Goal: Complete application form

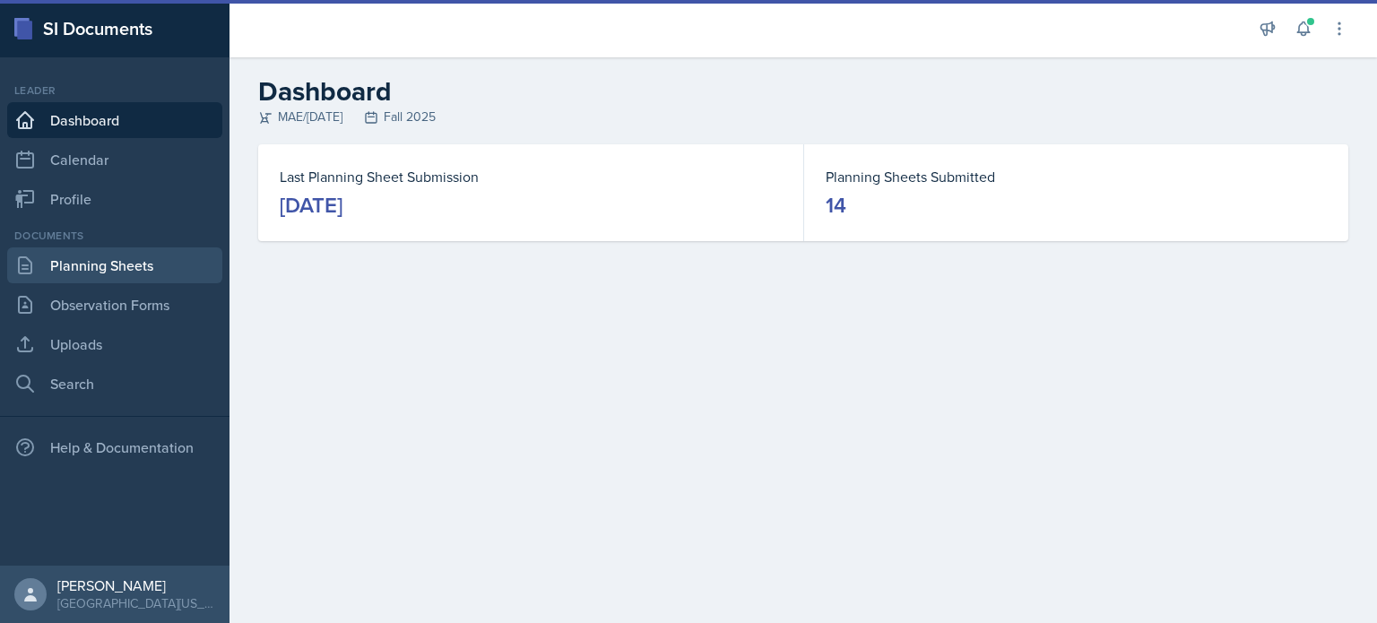
click at [153, 268] on link "Planning Sheets" at bounding box center [114, 265] width 215 height 36
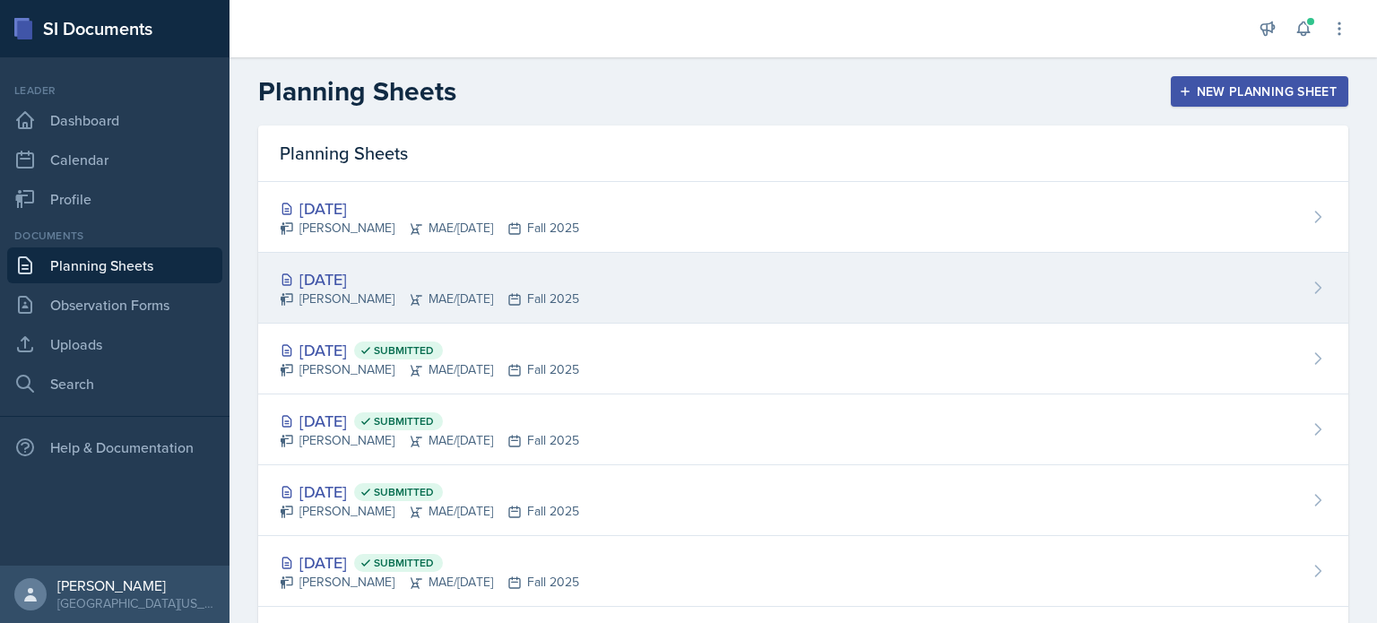
click at [567, 290] on div "[DATE] [PERSON_NAME] MAE/[DATE] Fall 2025" at bounding box center [803, 288] width 1090 height 71
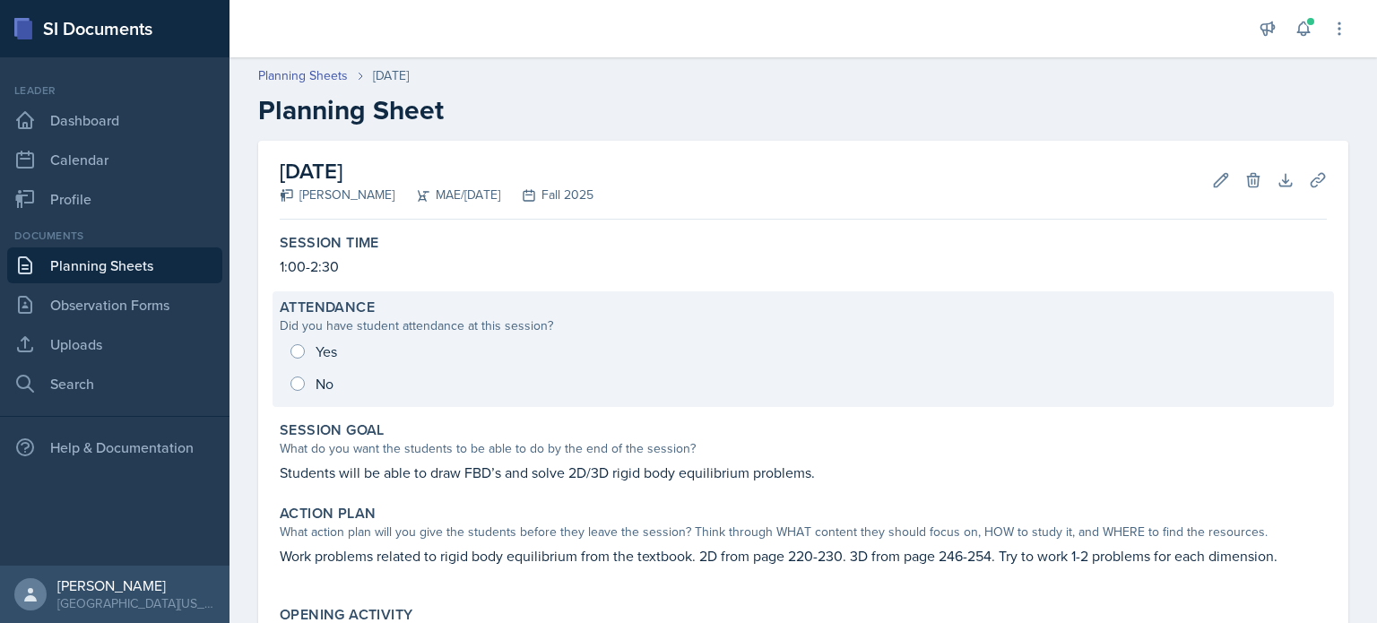
click at [293, 350] on div "Yes No" at bounding box center [803, 367] width 1047 height 65
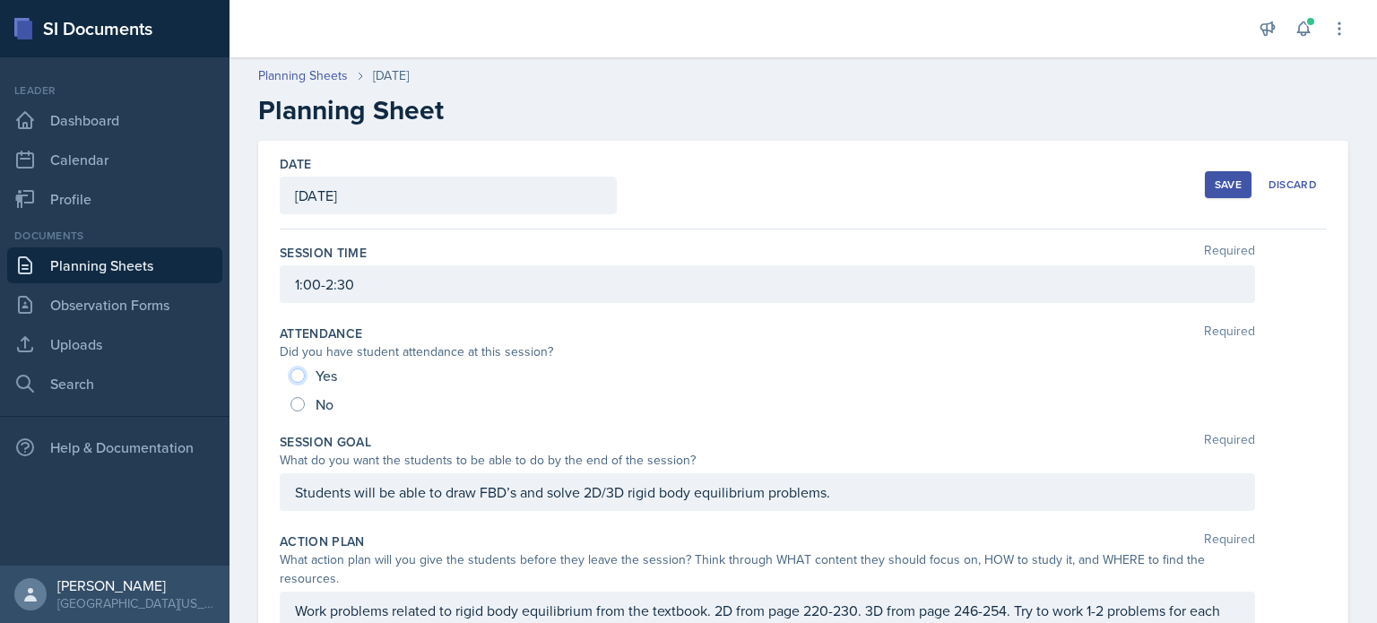
click at [296, 372] on input "Yes" at bounding box center [298, 376] width 14 height 14
radio input "true"
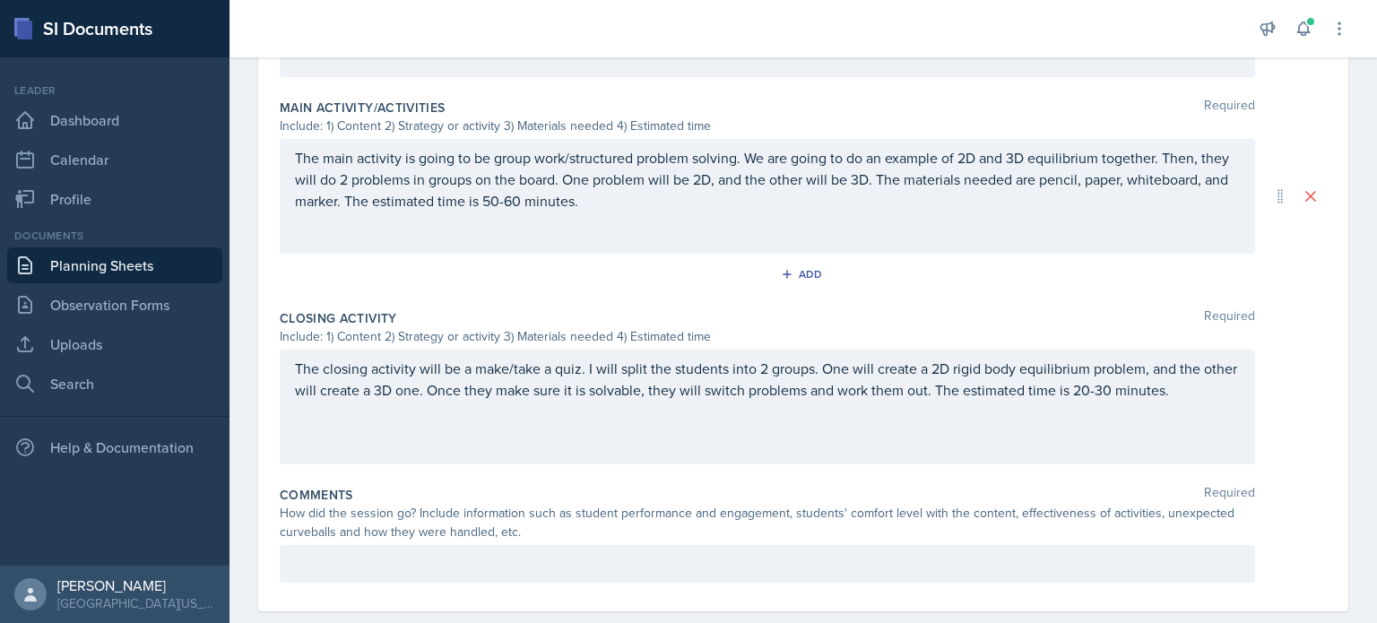
scroll to position [801, 0]
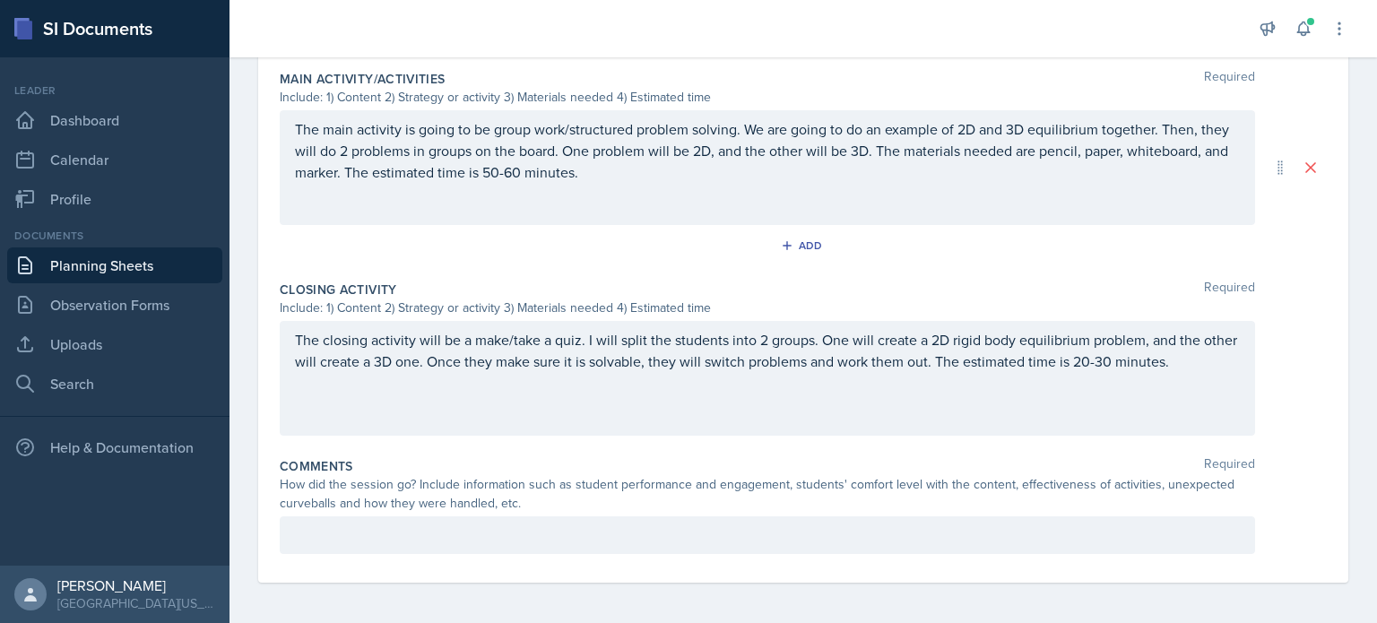
click at [736, 531] on p at bounding box center [767, 536] width 945 height 22
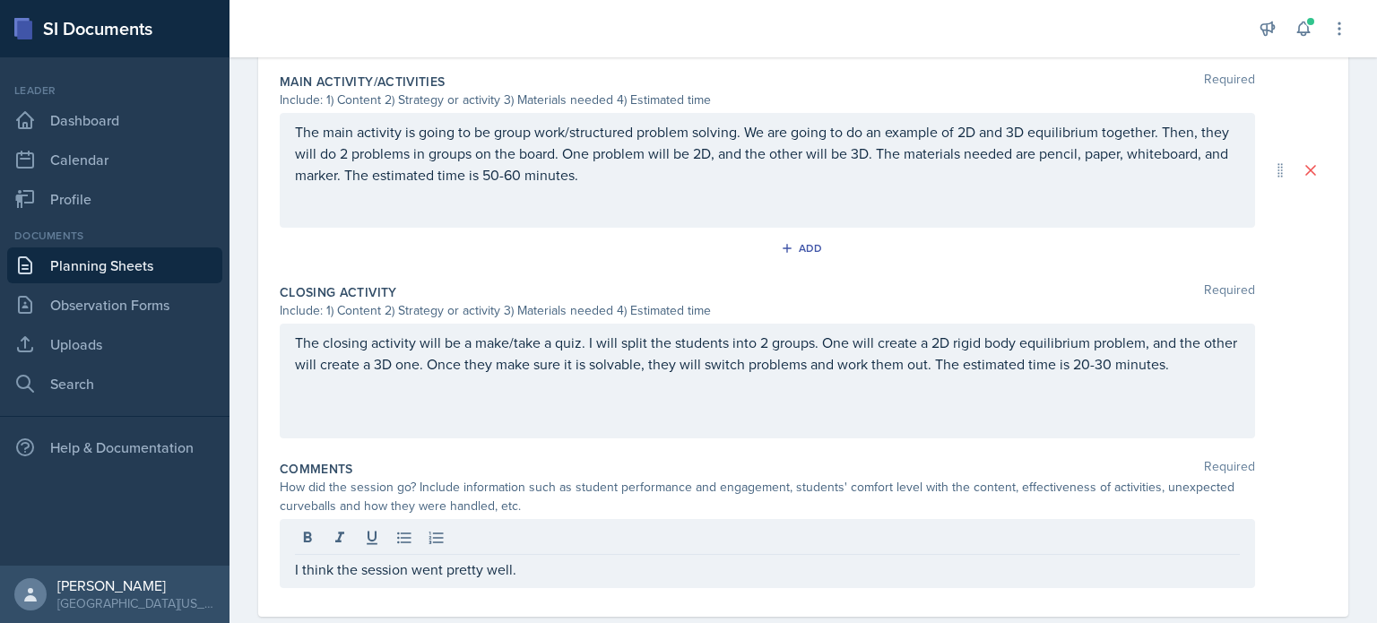
scroll to position [803, 0]
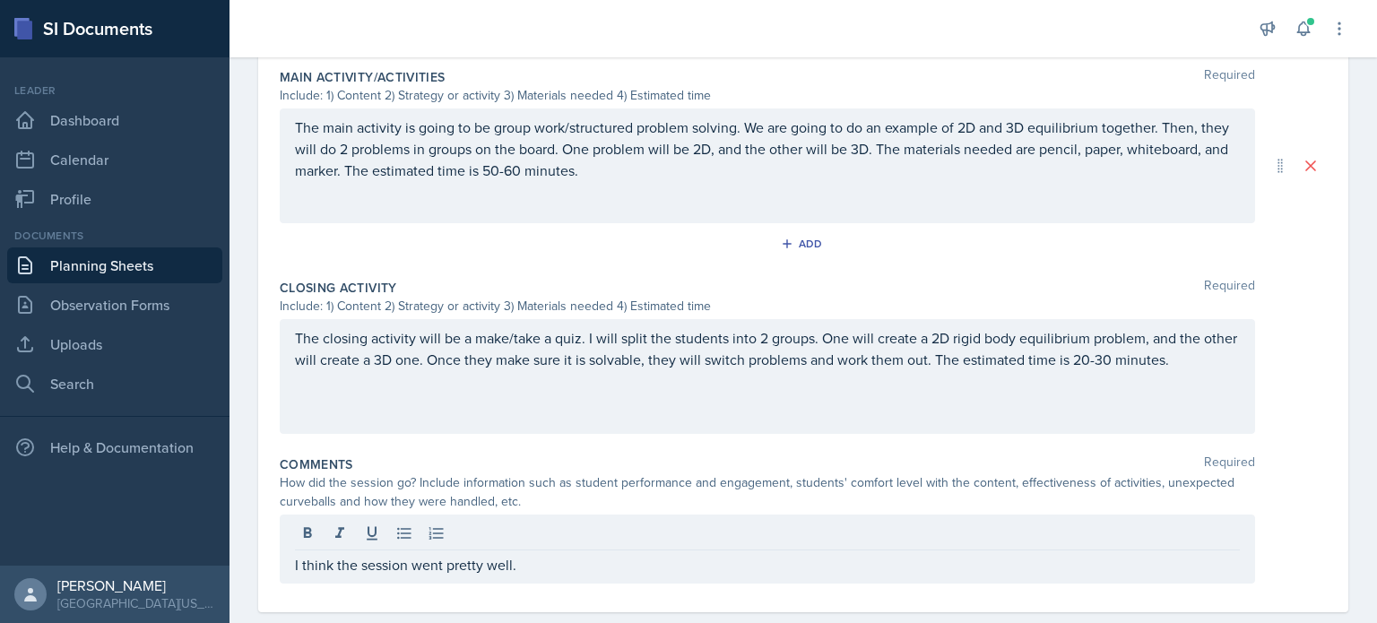
click at [653, 584] on div "Comments Required How did the session go? Include information such as student p…" at bounding box center [803, 523] width 1047 height 150
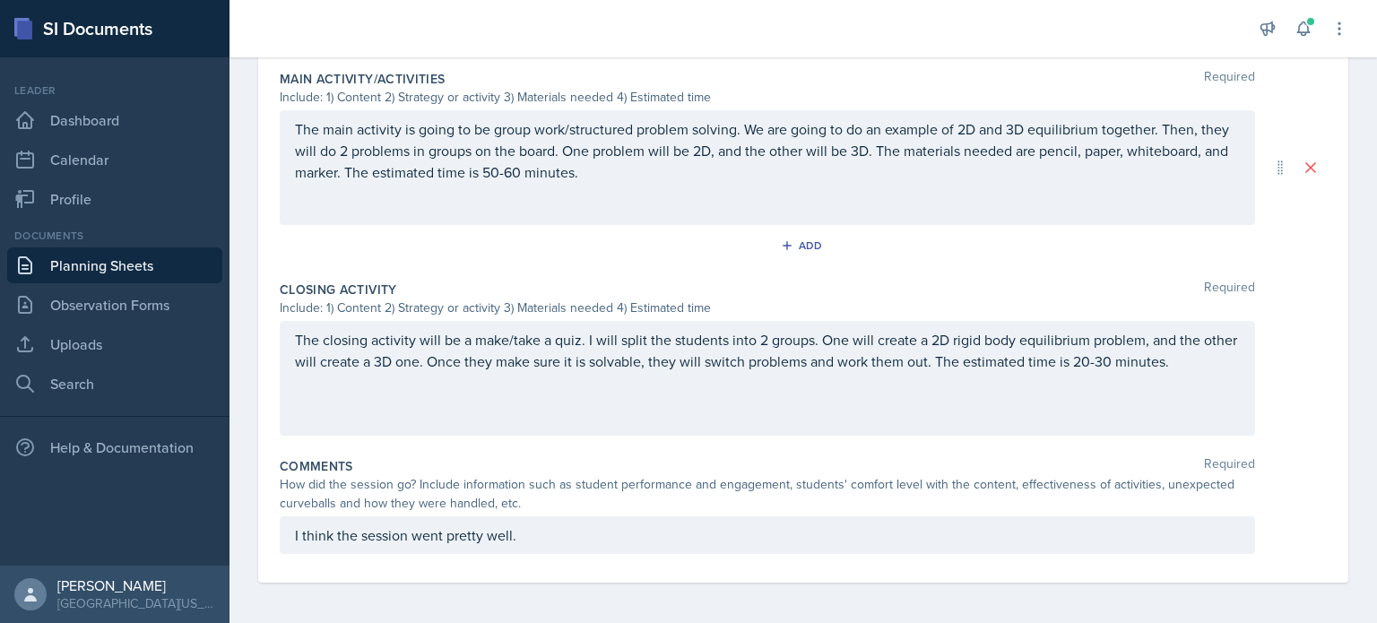
click at [691, 525] on div "I think the session went pretty well." at bounding box center [768, 535] width 976 height 38
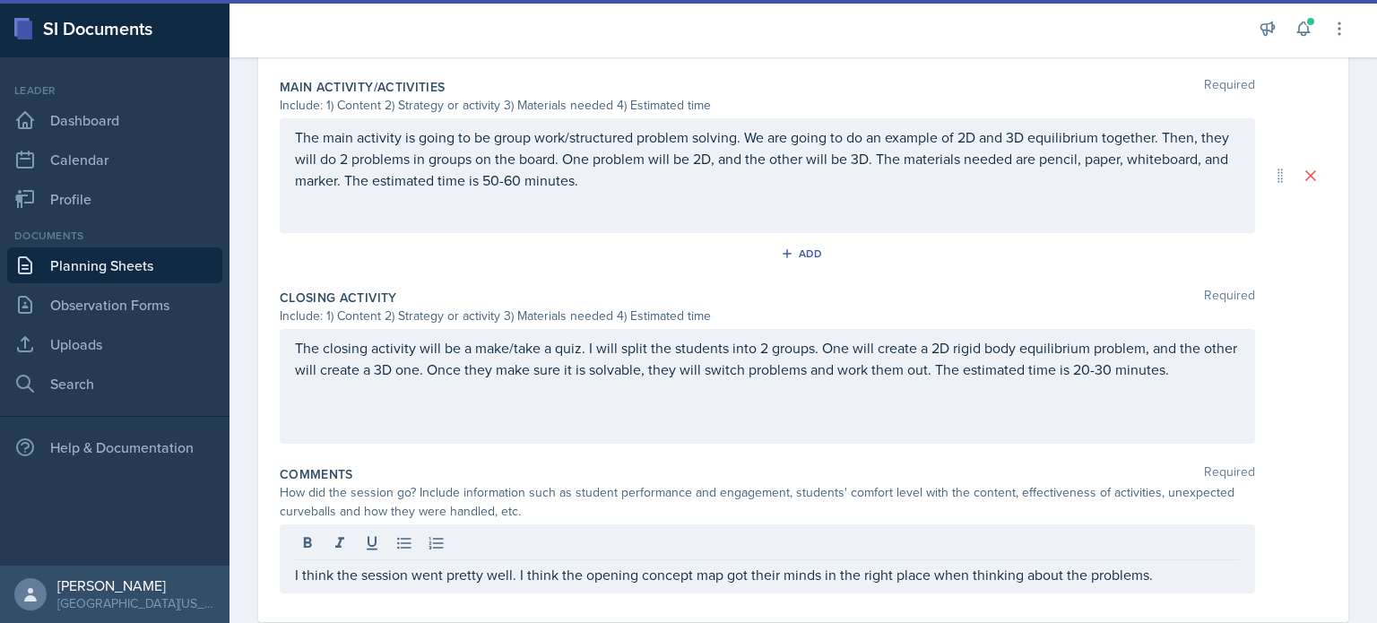
scroll to position [832, 0]
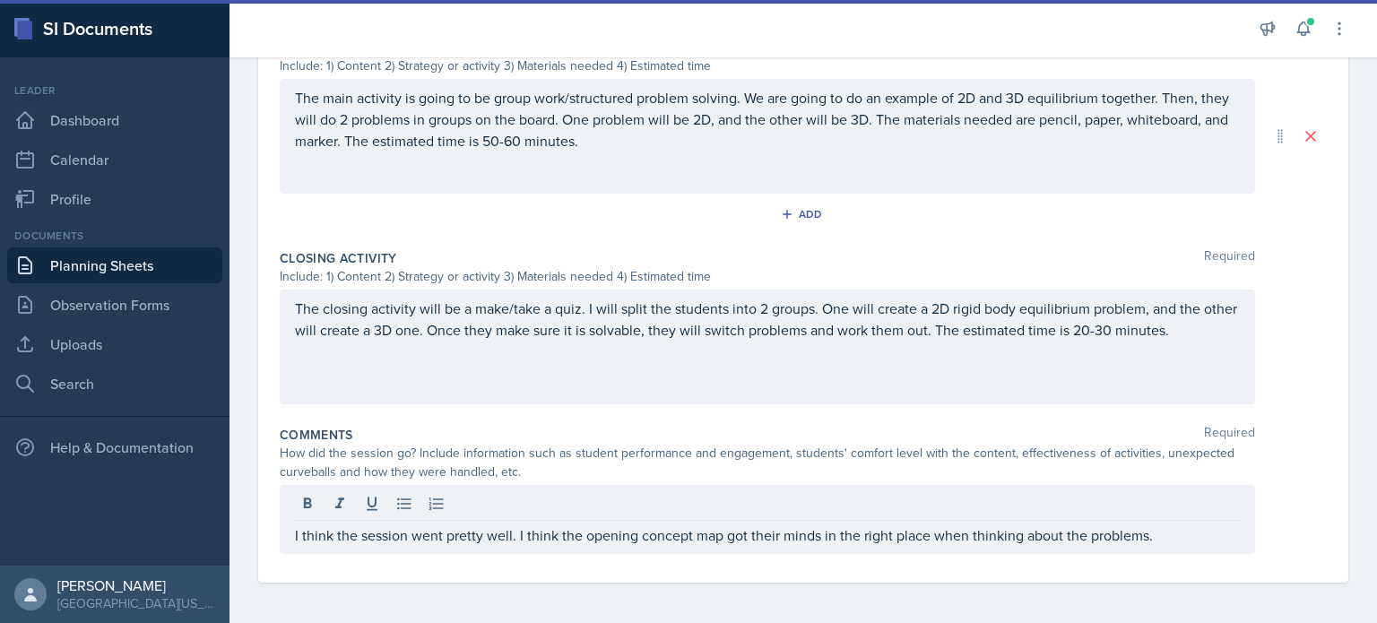
click at [1198, 529] on p "I think the session went pretty well. I think the opening concept map got their…" at bounding box center [767, 536] width 945 height 22
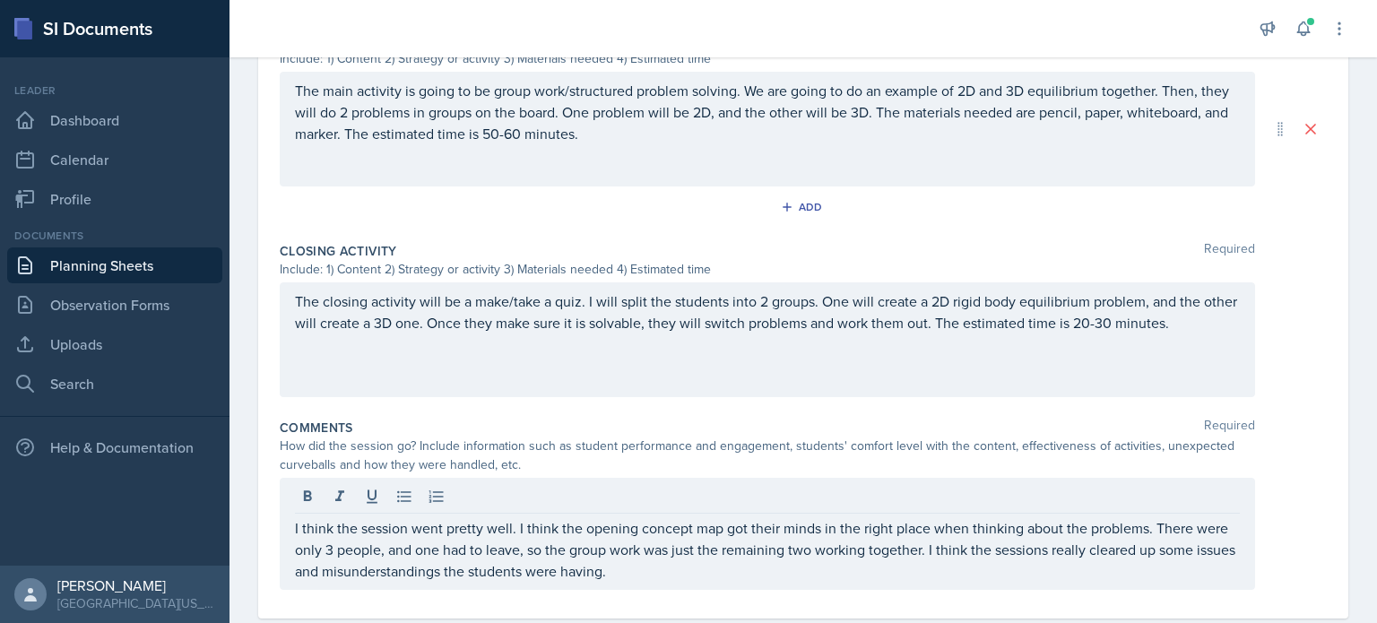
scroll to position [875, 0]
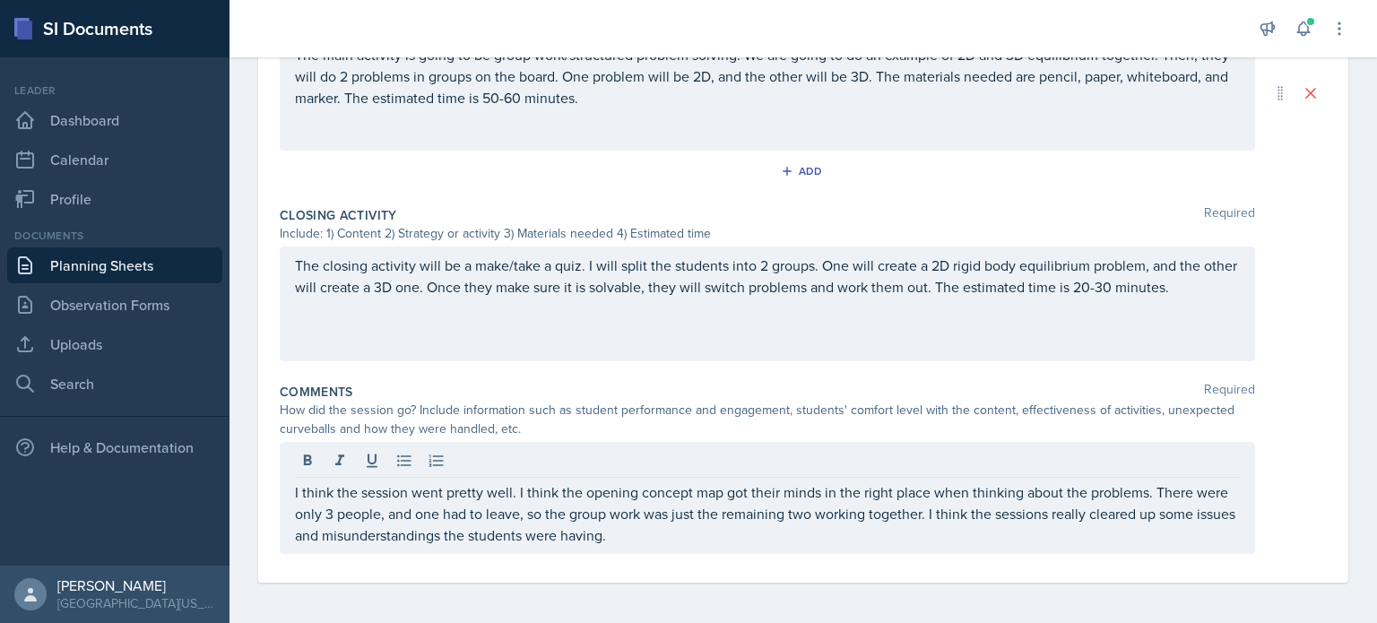
click at [956, 547] on div "I think the session went pretty well. I think the opening concept map got their…" at bounding box center [768, 498] width 976 height 112
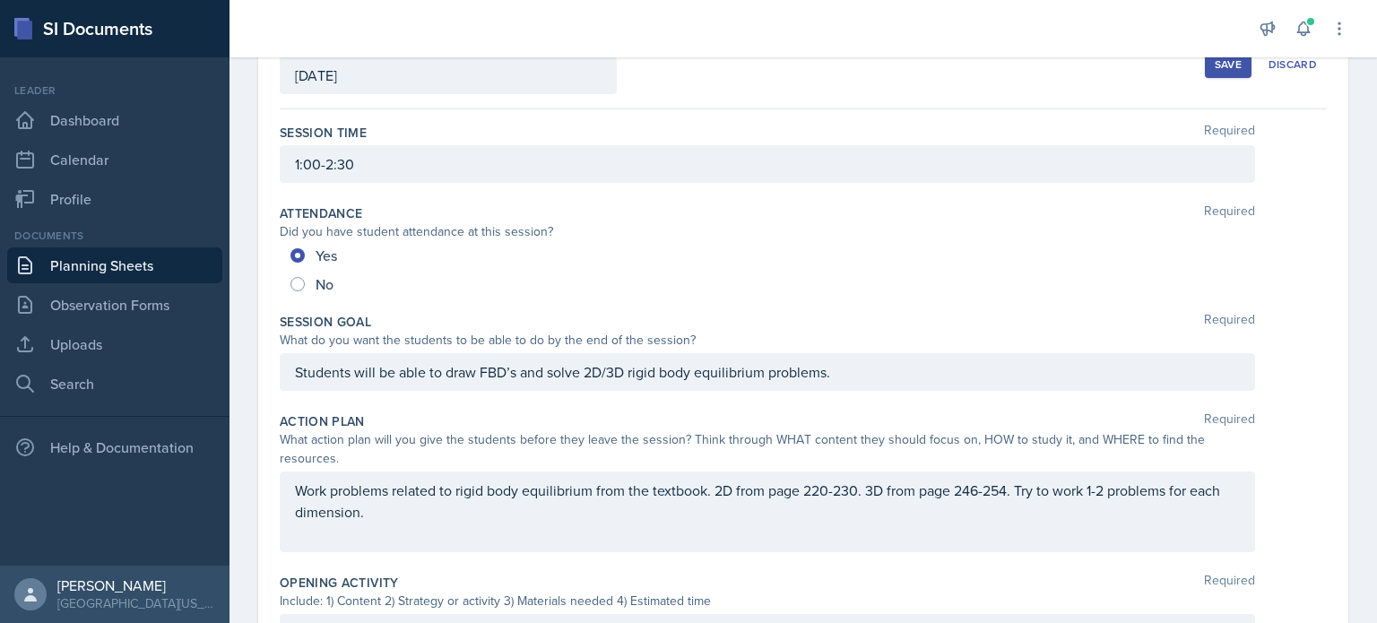
scroll to position [0, 0]
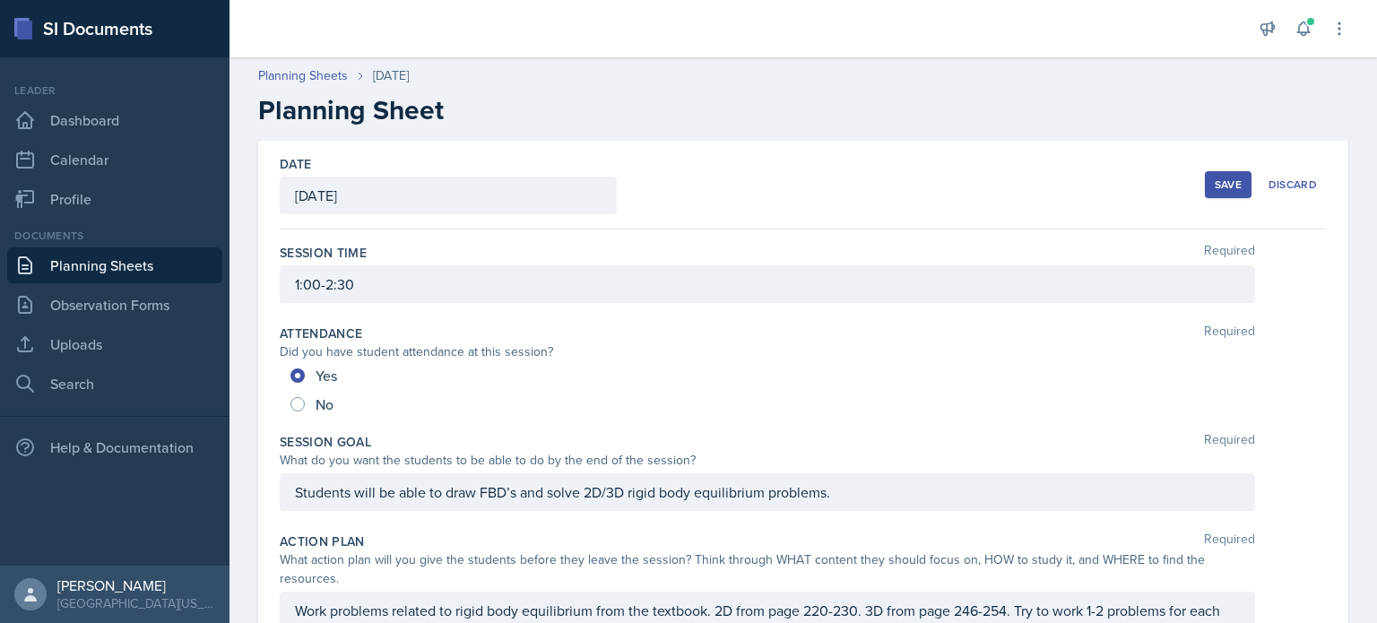
click at [1229, 182] on div "Save" at bounding box center [1228, 185] width 27 height 14
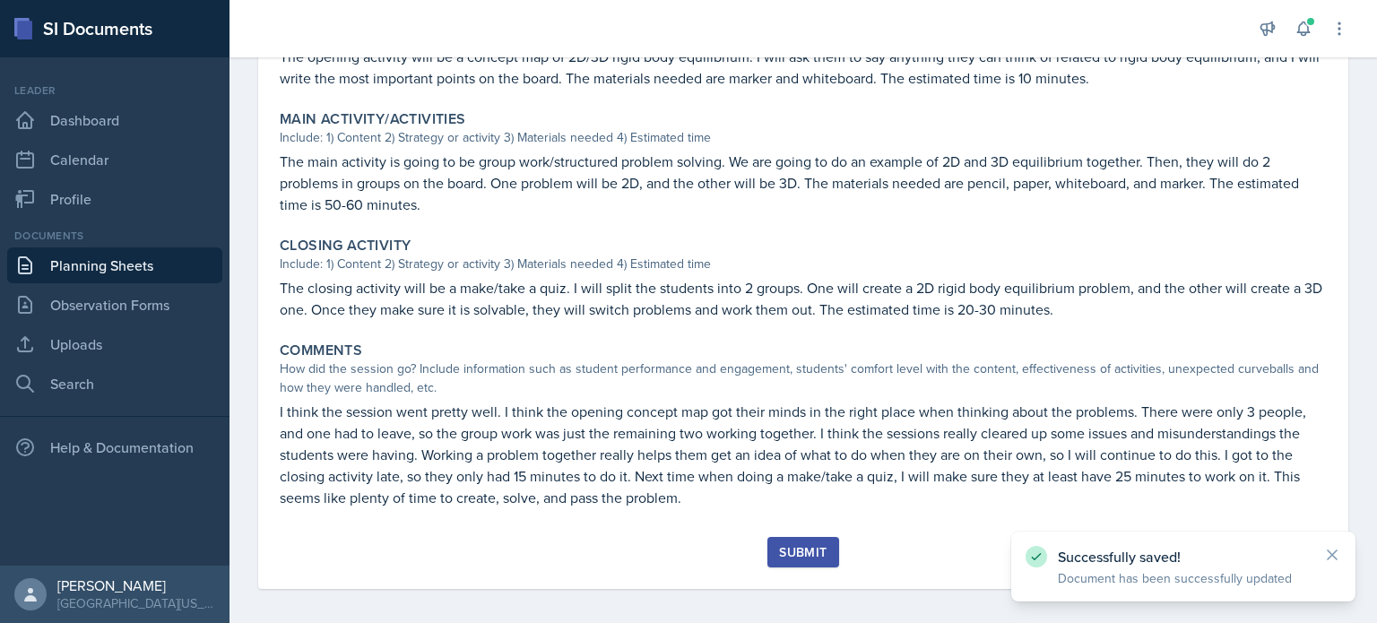
scroll to position [609, 0]
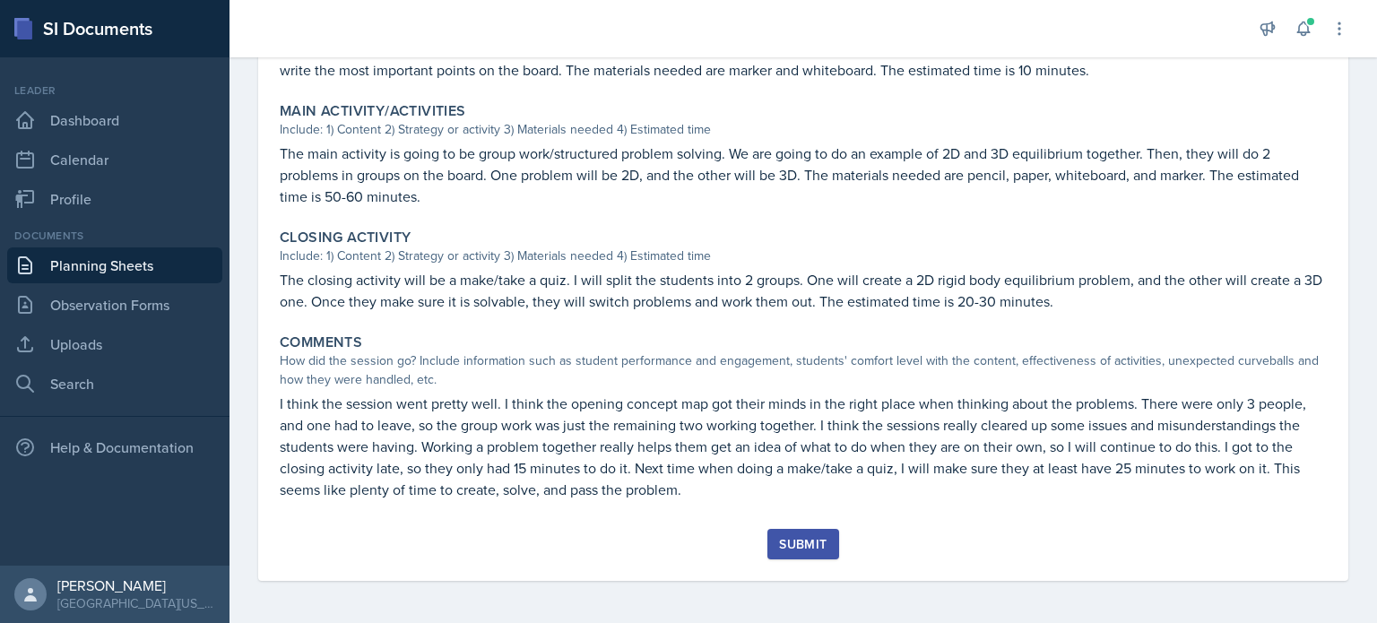
click at [807, 532] on button "Submit" at bounding box center [803, 544] width 71 height 30
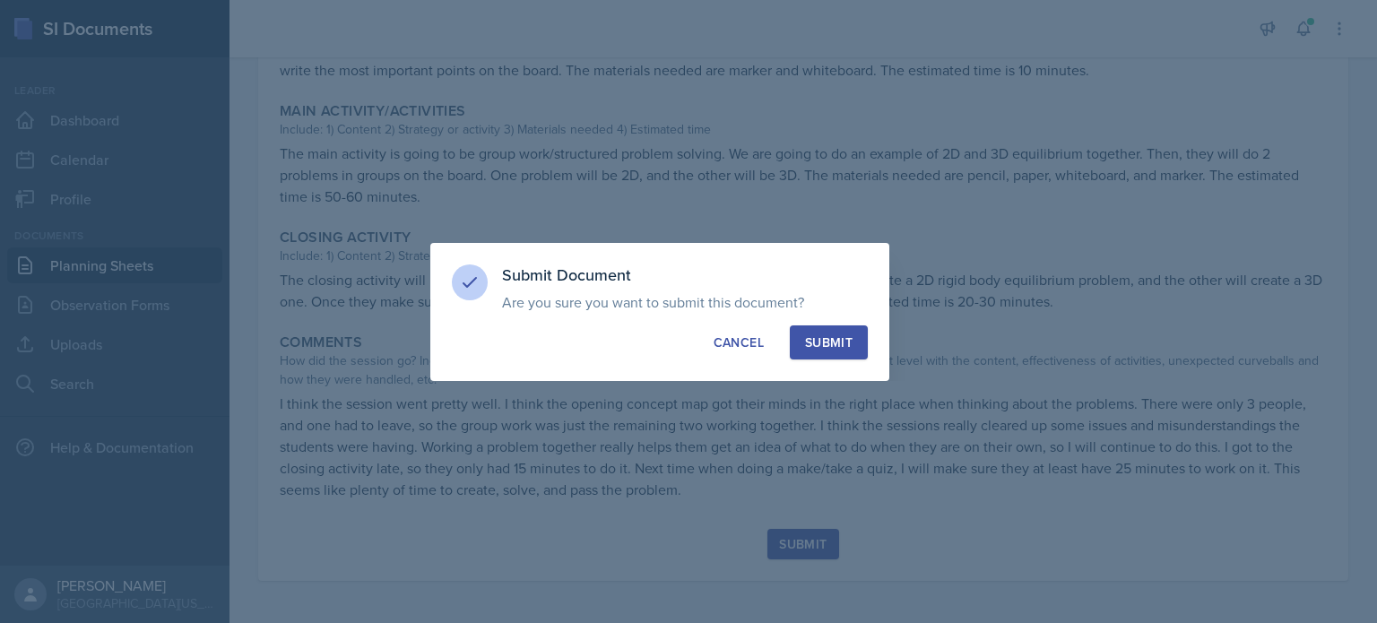
click at [849, 340] on div "Submit" at bounding box center [829, 343] width 48 height 18
radio input "true"
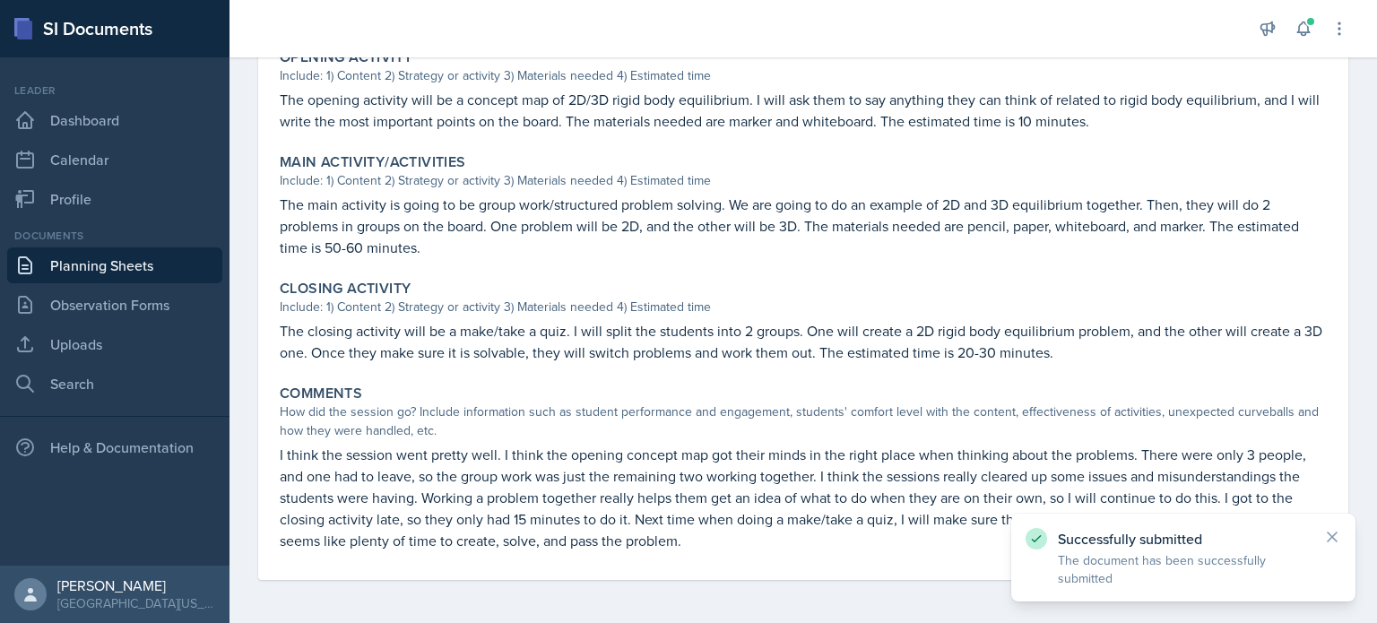
scroll to position [557, 0]
